Goal: Task Accomplishment & Management: Manage account settings

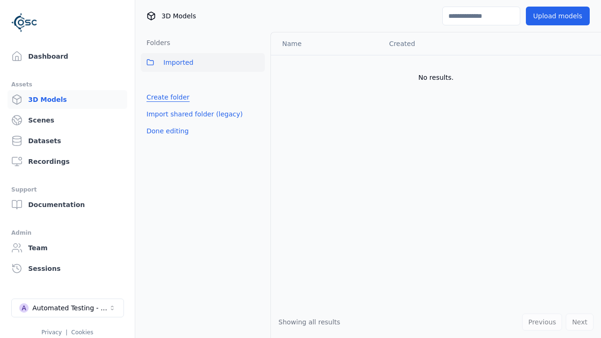
click at [166, 97] on link "Create folder" at bounding box center [167, 96] width 43 height 9
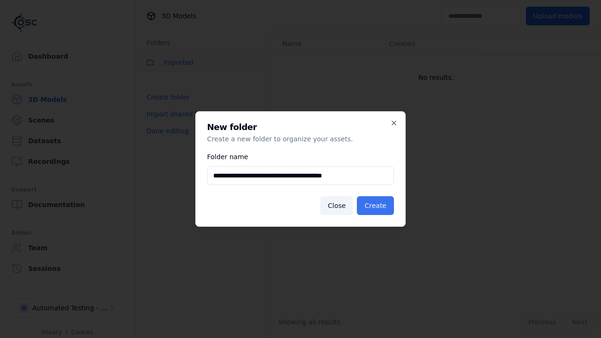
type input "**********"
click at [376, 206] on button "Create" at bounding box center [375, 205] width 37 height 19
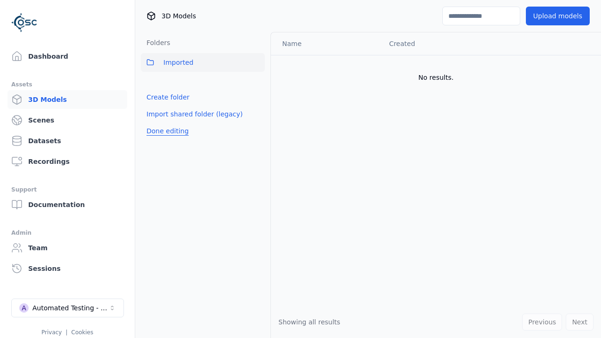
click at [166, 131] on button "Done editing" at bounding box center [168, 130] width 54 height 17
click at [157, 122] on button "Done editing" at bounding box center [168, 130] width 54 height 17
click at [257, 83] on html "Support Dashboard Assets 3D Models Scenes Datasets Recordings Support Documenta…" at bounding box center [300, 169] width 601 height 338
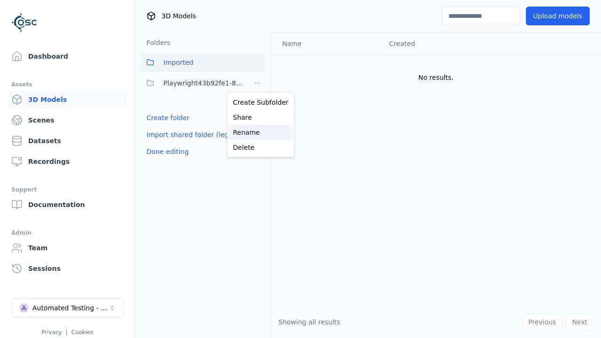
click at [257, 132] on div "Rename" at bounding box center [260, 132] width 63 height 15
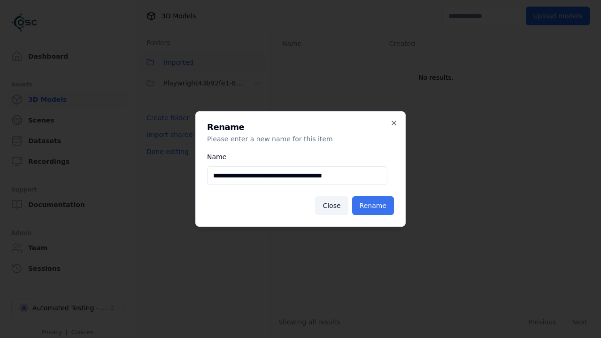
click at [297, 176] on input "**********" at bounding box center [297, 175] width 180 height 19
type input "**********"
click at [374, 206] on button "Rename" at bounding box center [373, 205] width 42 height 19
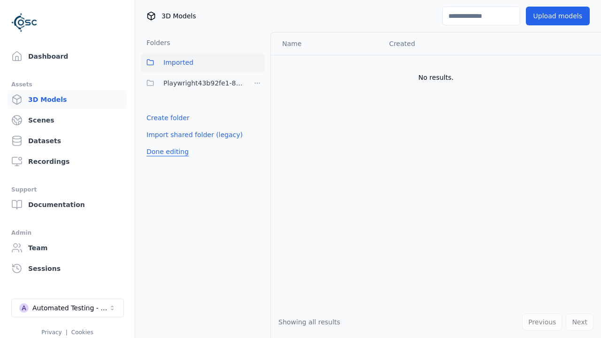
click at [166, 152] on button "Done editing" at bounding box center [168, 151] width 54 height 17
click at [157, 143] on button "Done editing" at bounding box center [168, 151] width 54 height 17
click at [257, 83] on html "Support Dashboard Assets 3D Models Scenes Datasets Recordings Support Documenta…" at bounding box center [300, 169] width 601 height 338
click at [257, 147] on div "Delete" at bounding box center [260, 147] width 63 height 15
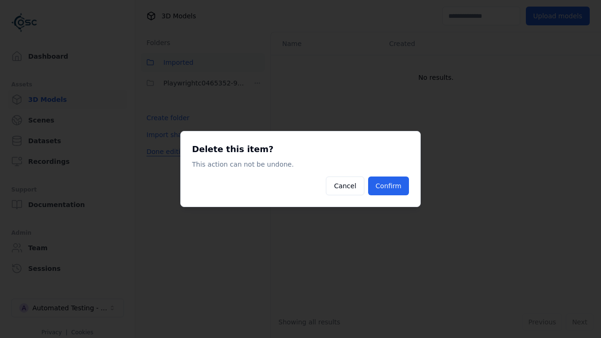
click at [389, 186] on button "Confirm" at bounding box center [388, 185] width 41 height 19
click at [166, 152] on button "Done editing" at bounding box center [168, 151] width 54 height 17
